Goal: Task Accomplishment & Management: Complete application form

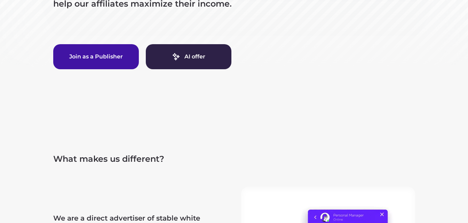
click at [106, 58] on button "Join as a Publisher" at bounding box center [96, 56] width 86 height 25
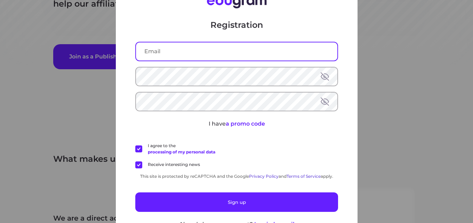
click at [176, 56] on input "text" at bounding box center [236, 51] width 201 height 18
click at [356, 52] on div "Registration I have a promo code I agree to the processing of my personal data …" at bounding box center [236, 111] width 473 height 223
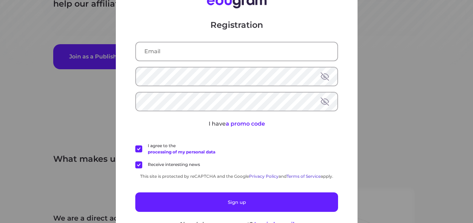
click at [356, 58] on div "Registration I have a promo code I agree to the processing of my personal data …" at bounding box center [236, 111] width 473 height 223
drag, startPoint x: 96, startPoint y: 80, endPoint x: 179, endPoint y: 10, distance: 108.9
click at [111, 61] on div "Registration I have a promo code I agree to the processing of my personal data …" at bounding box center [236, 111] width 473 height 223
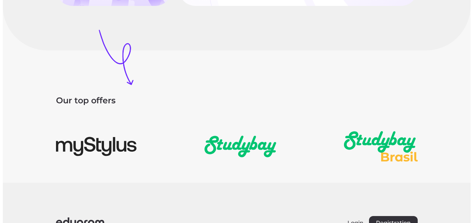
scroll to position [1071, 0]
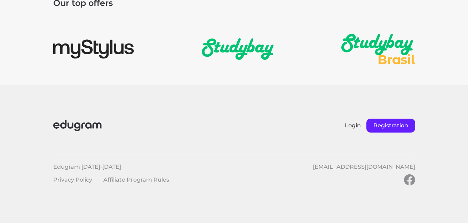
click at [390, 129] on button "Registration" at bounding box center [390, 126] width 49 height 14
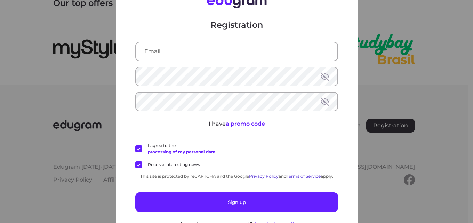
click at [366, 109] on div "Registration I have a promo code I agree to the processing of my personal data …" at bounding box center [236, 111] width 473 height 223
click at [398, 98] on div "Registration I have a promo code I agree to the processing of my personal data …" at bounding box center [236, 111] width 473 height 223
